Goal: Information Seeking & Learning: Check status

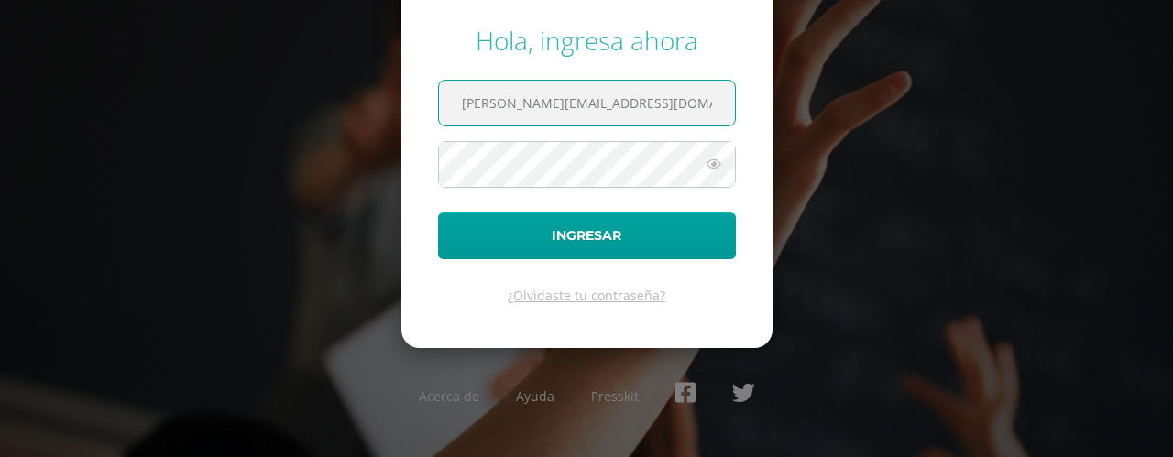
click at [671, 119] on input "[PERSON_NAME][EMAIL_ADDRESS][DOMAIN_NAME]" at bounding box center [587, 103] width 296 height 45
type input "[PERSON_NAME][EMAIL_ADDRESS][DOMAIN_NAME]"
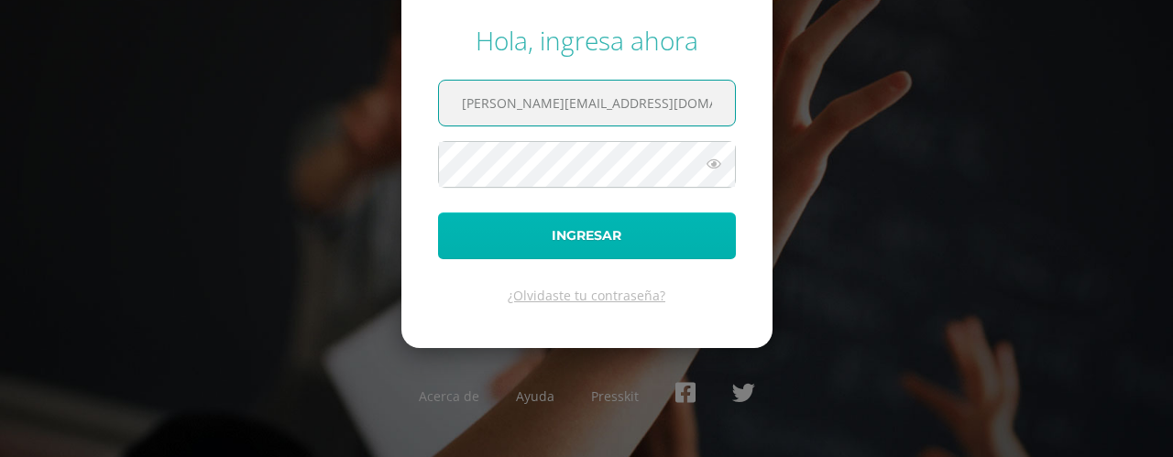
click at [607, 225] on button "Ingresar" at bounding box center [587, 236] width 298 height 47
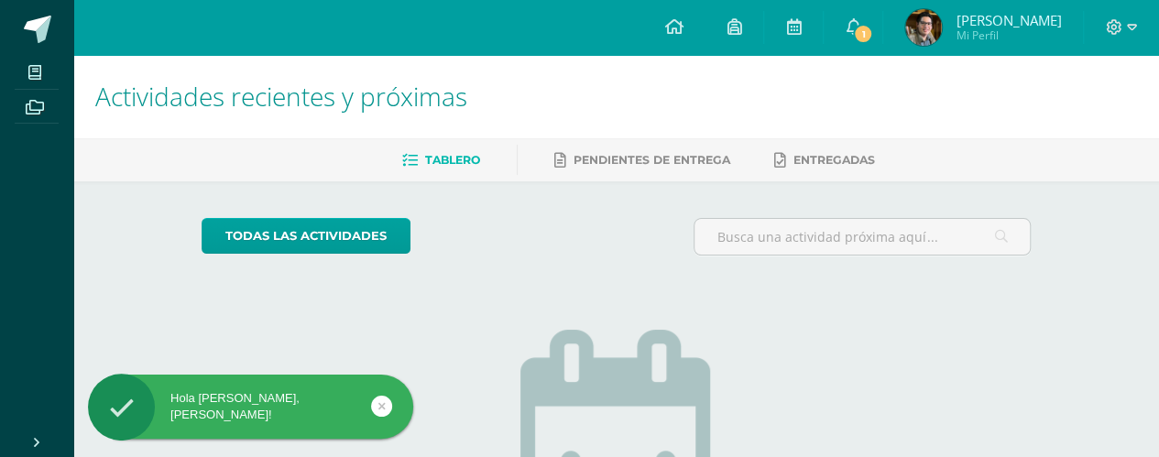
click at [1012, 38] on span "Mi Perfil" at bounding box center [1008, 35] width 105 height 16
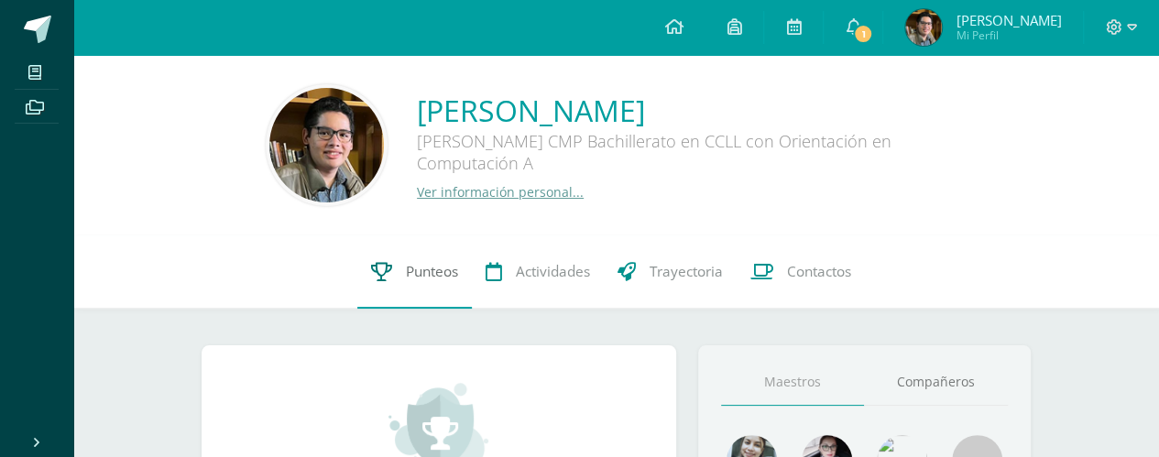
click at [416, 269] on span "Punteos" at bounding box center [432, 271] width 52 height 19
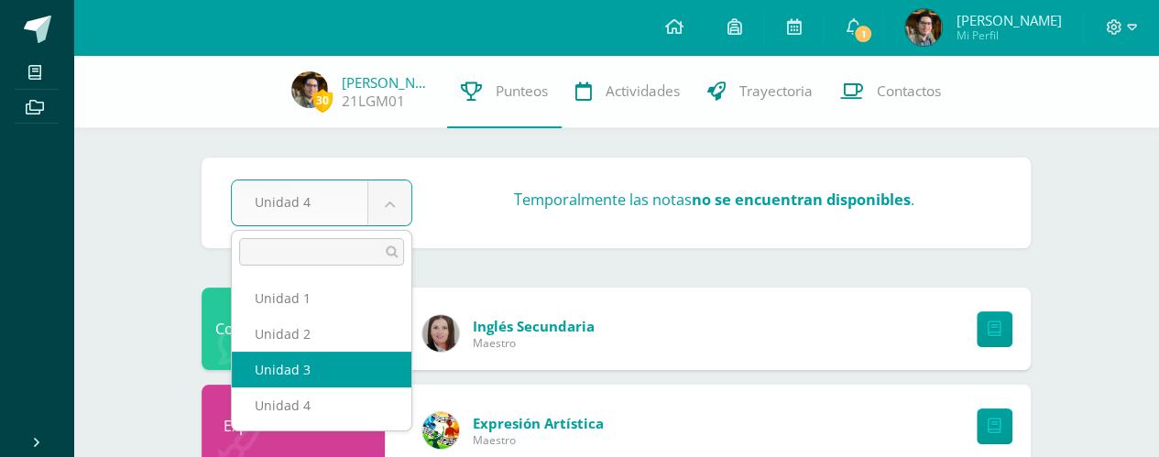
select select "Unidad 3"
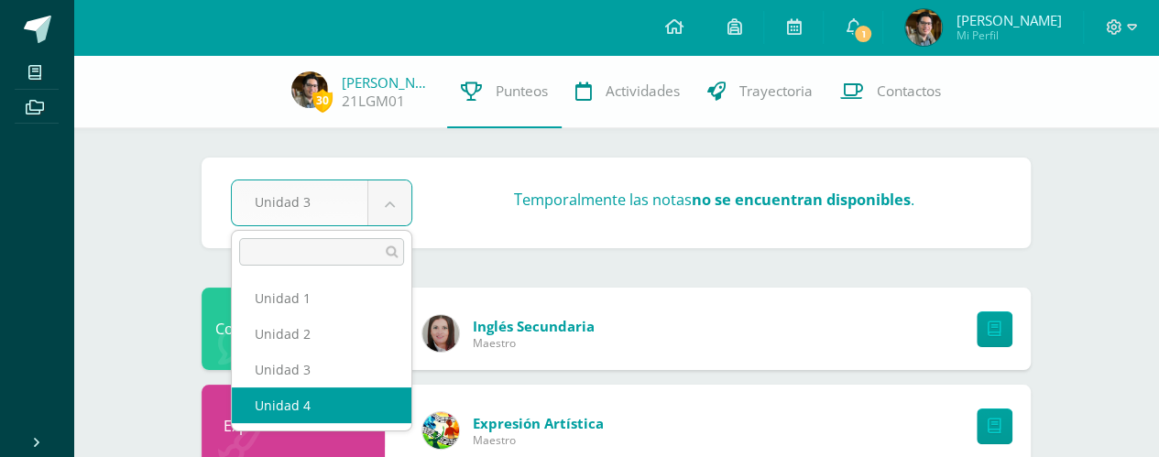
select select "Unidad 4"
